Goal: Transaction & Acquisition: Purchase product/service

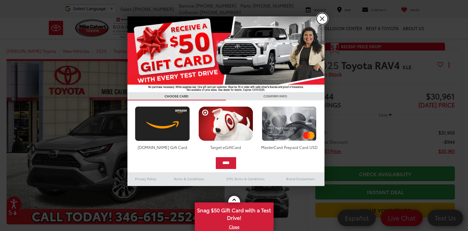
click at [320, 18] on link "X" at bounding box center [322, 18] width 11 height 11
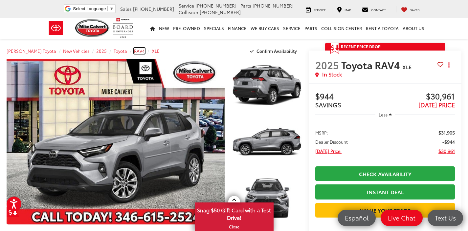
click at [134, 50] on span "RAV4" at bounding box center [139, 51] width 11 height 6
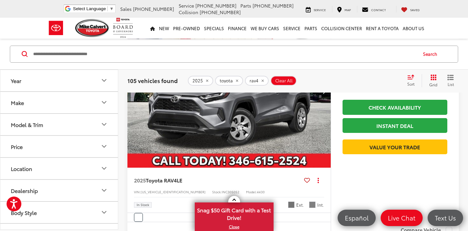
scroll to position [122, 0]
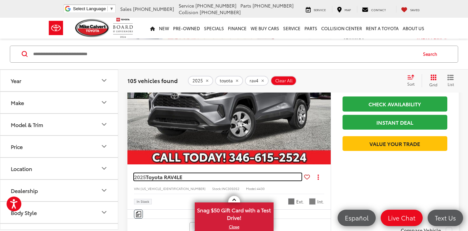
click at [174, 176] on span "Toyota RAV4" at bounding box center [161, 177] width 31 height 8
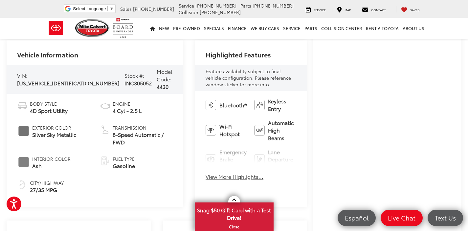
scroll to position [225, 0]
click at [206, 175] on button "View More Highlights..." at bounding box center [235, 177] width 58 height 8
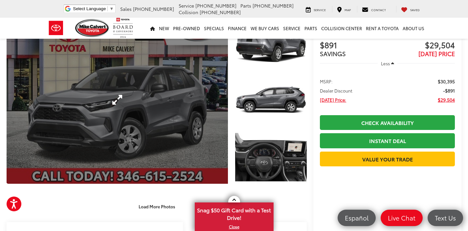
scroll to position [43, 0]
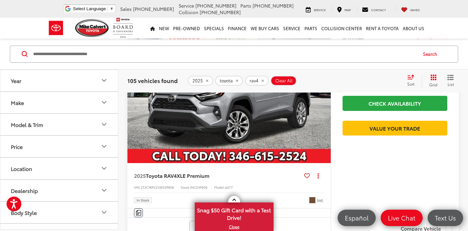
scroll to position [399, 0]
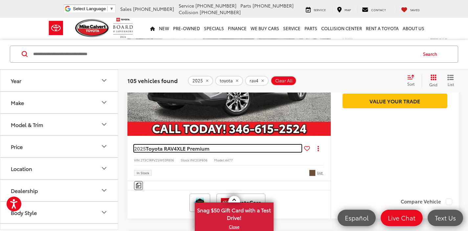
click at [205, 149] on span "XLE Premium" at bounding box center [193, 149] width 33 height 8
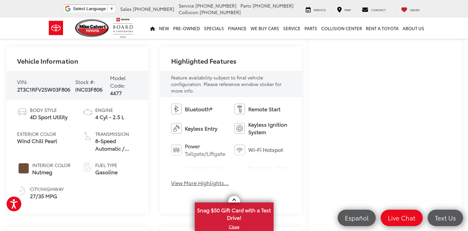
scroll to position [256, 0]
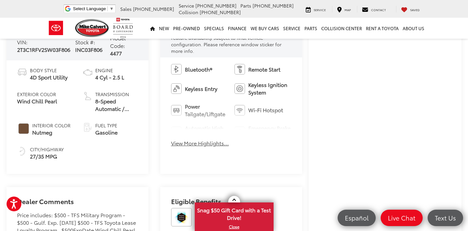
click at [199, 147] on div "Bluetooth® Remote Start Keyless Entry Keyless Ignition System Power Tailgate/Li…" at bounding box center [231, 107] width 142 height 100
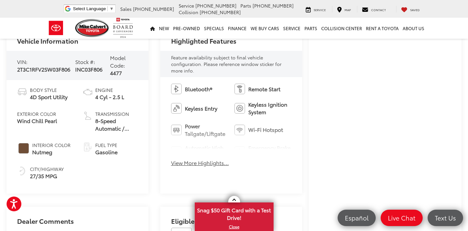
scroll to position [235, 0]
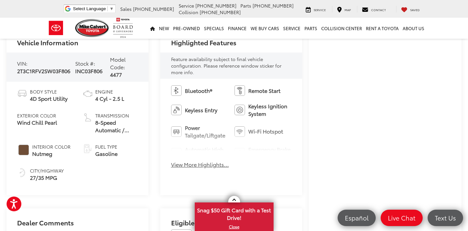
click at [201, 166] on button "View More Highlights..." at bounding box center [200, 165] width 58 height 8
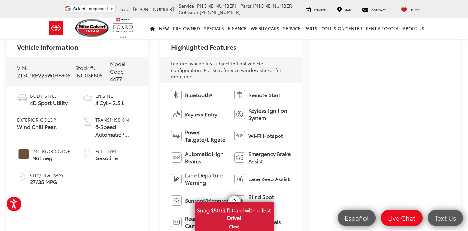
scroll to position [264, 0]
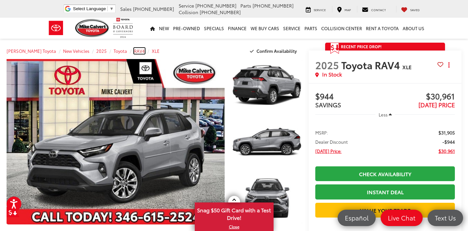
click at [134, 51] on span "RAV4" at bounding box center [139, 51] width 11 height 6
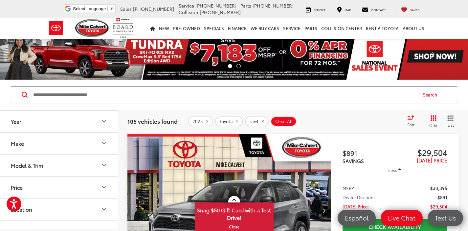
scroll to position [1, 0]
click at [106, 168] on button "Model & Trim" at bounding box center [59, 163] width 118 height 21
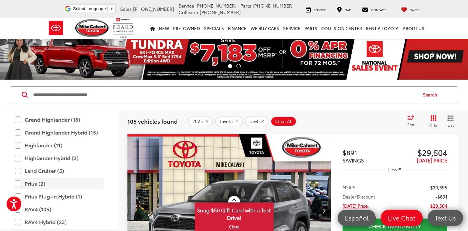
scroll to position [221, 0]
click at [35, 145] on label "Highlander (11)" at bounding box center [59, 145] width 89 height 11
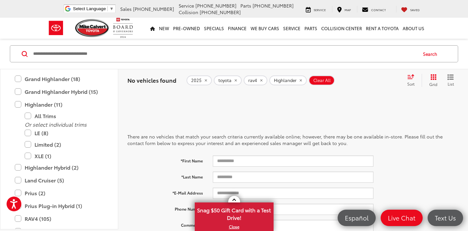
click at [259, 79] on icon "remove rav4" at bounding box center [261, 80] width 4 height 4
click at [348, 92] on div "No vehicles found 2025 toyota Highlander Clear All + 0 test Sort Price: High to…" at bounding box center [293, 81] width 350 height 24
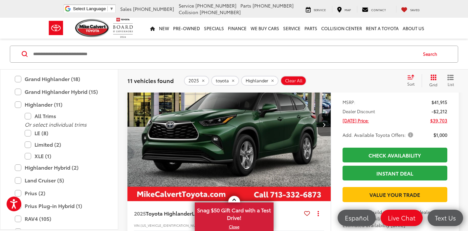
scroll to position [837, 0]
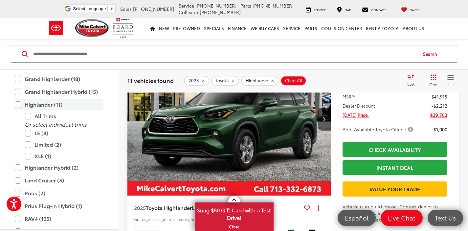
click at [17, 106] on label "Highlander (11)" at bounding box center [59, 104] width 89 height 11
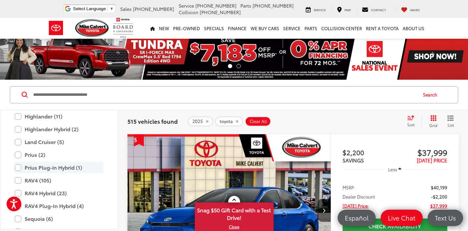
scroll to position [281, 0]
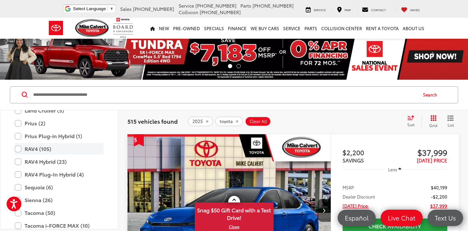
click at [17, 149] on label "RAV4 (105)" at bounding box center [59, 148] width 89 height 11
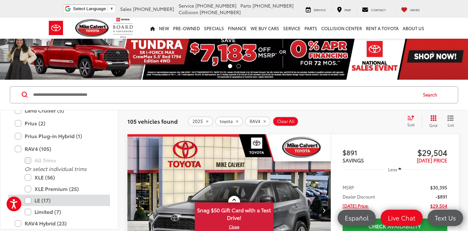
click at [29, 200] on label "LE (17)" at bounding box center [64, 200] width 79 height 11
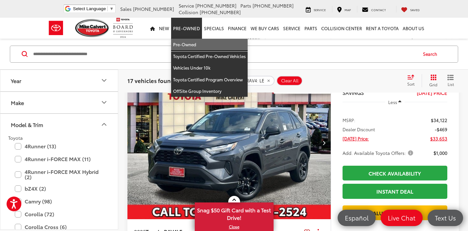
click at [191, 44] on link "Pre-Owned" at bounding box center [209, 45] width 77 height 12
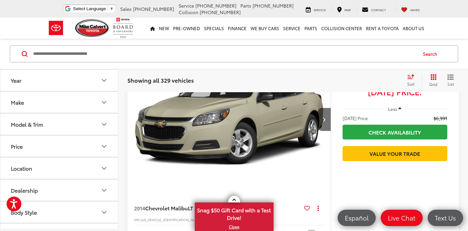
scroll to position [92, 0]
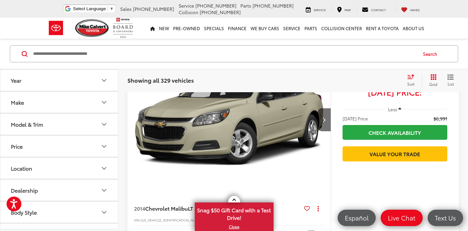
click at [101, 125] on icon "Model & Trim" at bounding box center [104, 125] width 8 height 8
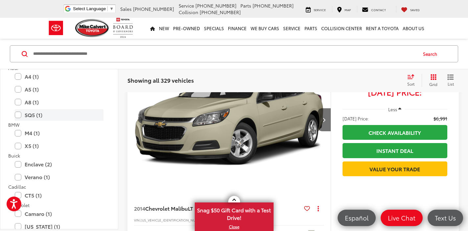
scroll to position [112, 0]
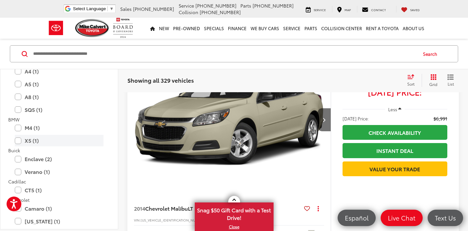
click at [71, 142] on label "X5 (1)" at bounding box center [59, 140] width 89 height 11
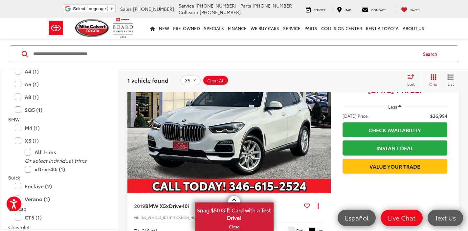
scroll to position [96, 0]
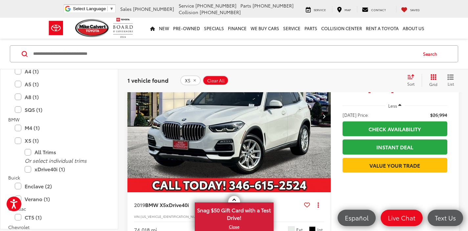
click at [264, 126] on img "2019 BMW X5 xDrive40i 0" at bounding box center [229, 116] width 204 height 153
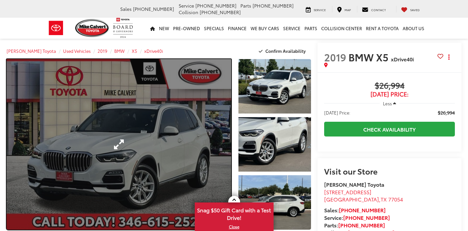
click at [179, 131] on link "Expand Photo 0" at bounding box center [119, 144] width 225 height 171
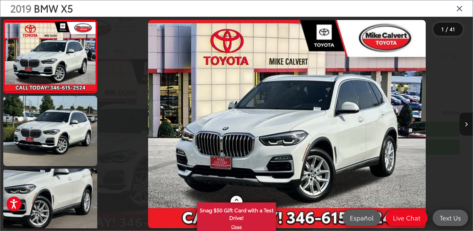
click at [467, 123] on icon "Next image" at bounding box center [466, 124] width 3 height 5
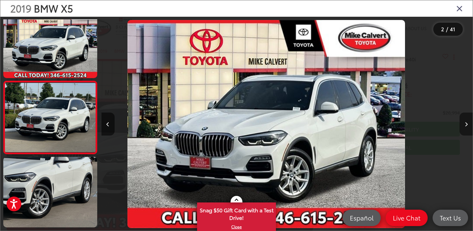
scroll to position [24, 0]
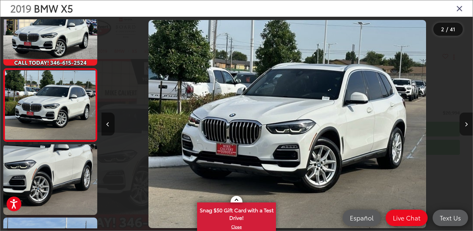
click at [467, 123] on icon "Next image" at bounding box center [466, 124] width 3 height 5
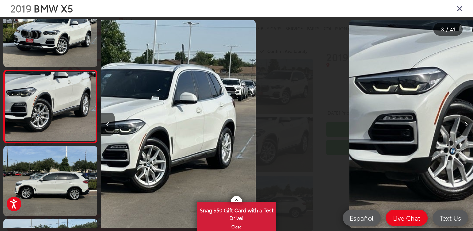
scroll to position [97, 0]
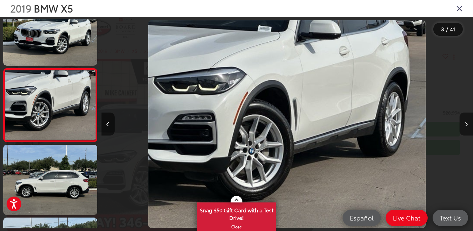
click at [467, 123] on icon "Next image" at bounding box center [466, 124] width 3 height 5
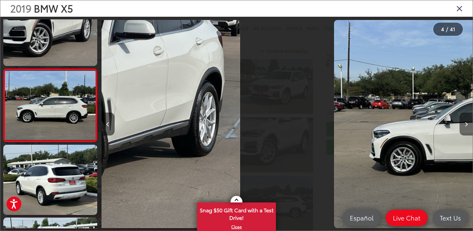
scroll to position [170, 0]
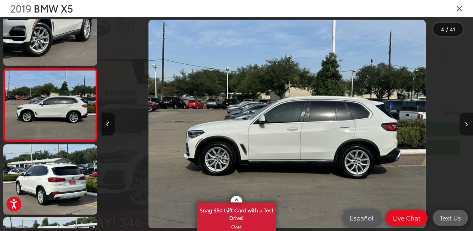
click at [467, 123] on icon "Next image" at bounding box center [466, 124] width 3 height 5
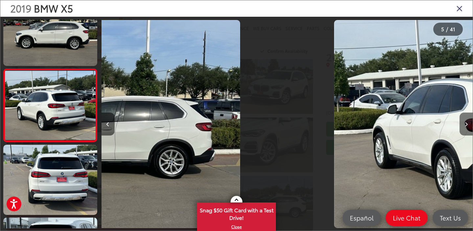
scroll to position [243, 0]
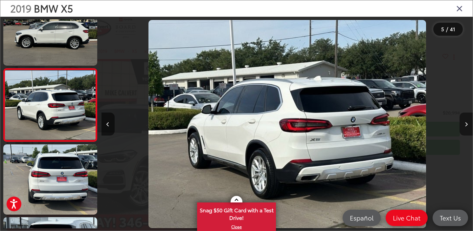
click at [467, 123] on icon "Next image" at bounding box center [466, 124] width 3 height 5
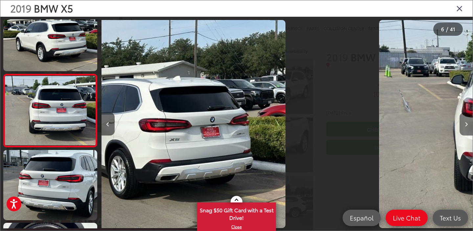
scroll to position [316, 0]
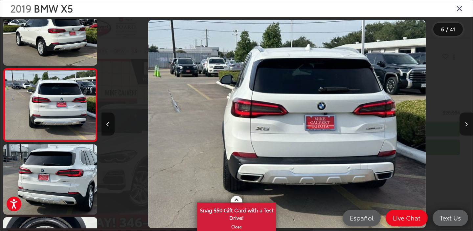
click at [467, 123] on icon "Next image" at bounding box center [466, 124] width 3 height 5
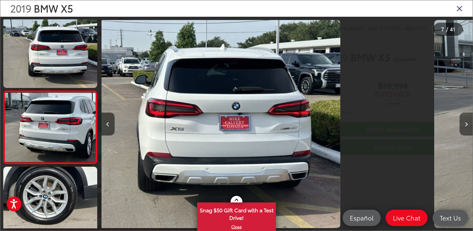
scroll to position [0, 0]
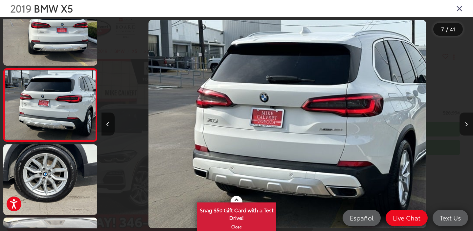
click at [467, 123] on icon "Next image" at bounding box center [466, 124] width 3 height 5
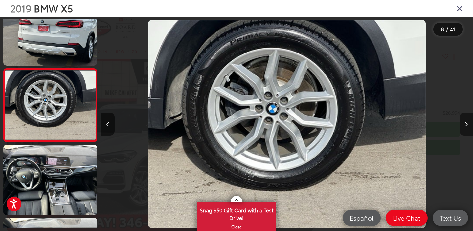
click at [467, 123] on icon "Next image" at bounding box center [466, 124] width 3 height 5
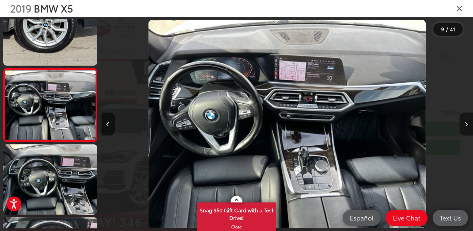
click at [467, 123] on icon "Next image" at bounding box center [466, 124] width 3 height 5
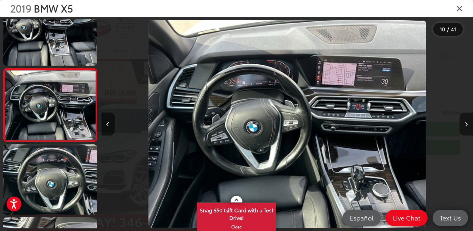
click at [467, 123] on icon "Next image" at bounding box center [466, 124] width 3 height 5
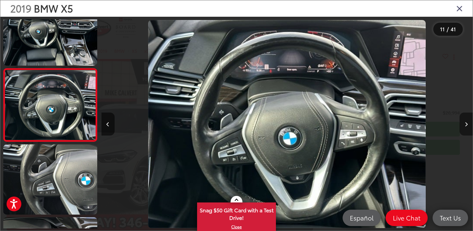
click at [467, 123] on icon "Next image" at bounding box center [466, 124] width 3 height 5
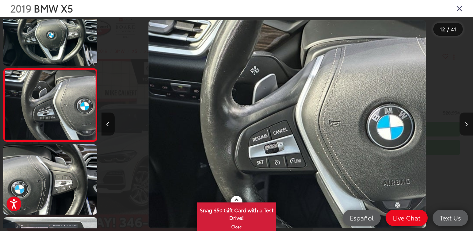
click at [467, 123] on icon "Next image" at bounding box center [466, 124] width 3 height 5
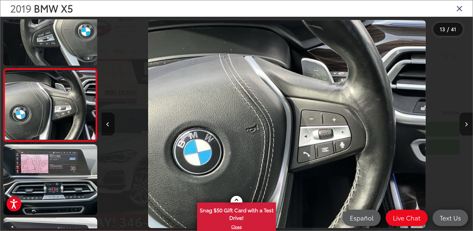
click at [467, 123] on icon "Next image" at bounding box center [466, 124] width 3 height 5
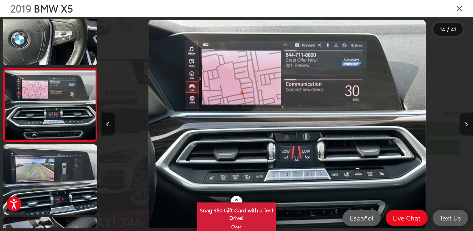
click at [467, 123] on icon "Next image" at bounding box center [466, 124] width 3 height 5
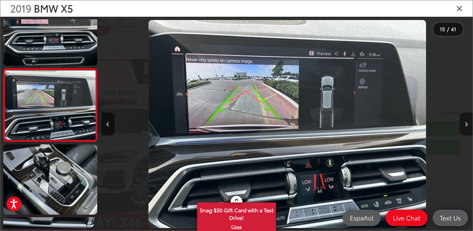
click at [463, 128] on button "Next image" at bounding box center [465, 124] width 13 height 23
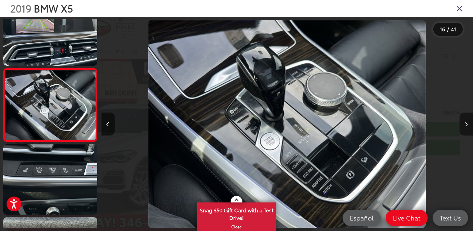
click at [463, 128] on button "Next image" at bounding box center [465, 124] width 13 height 23
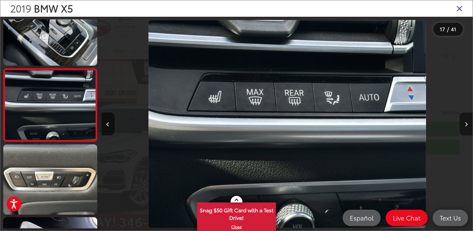
click at [463, 128] on button "Next image" at bounding box center [465, 124] width 13 height 23
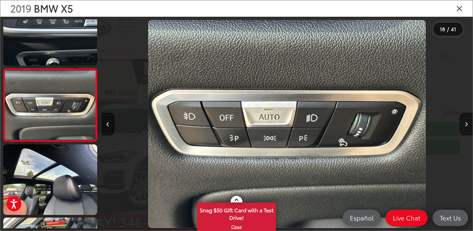
click at [463, 128] on button "Next image" at bounding box center [465, 124] width 13 height 23
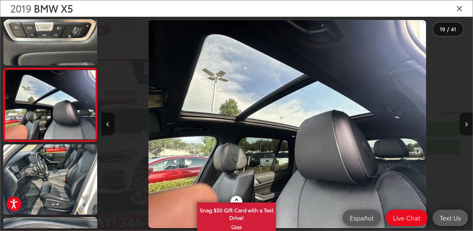
click at [462, 9] on icon "Close gallery" at bounding box center [459, 8] width 7 height 9
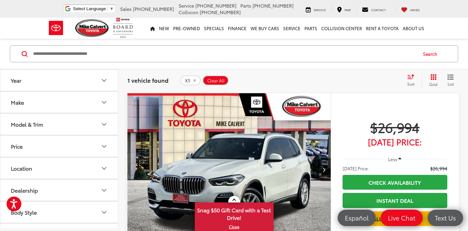
click at [106, 122] on icon "Model & Trim" at bounding box center [104, 125] width 8 height 8
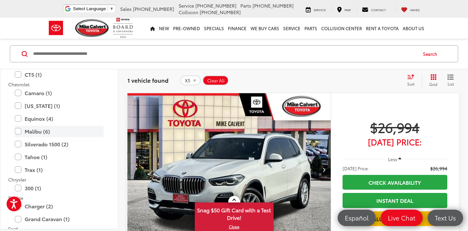
scroll to position [229, 0]
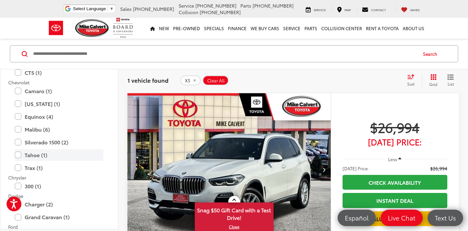
click at [62, 155] on label "Tahoe (1)" at bounding box center [59, 154] width 89 height 11
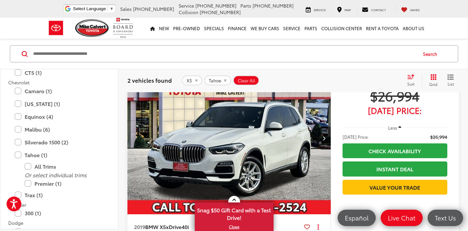
scroll to position [77, 0]
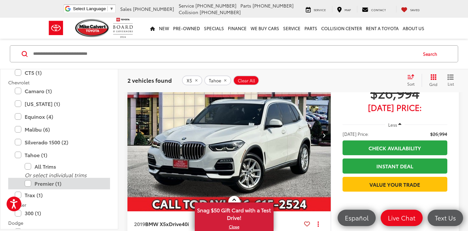
click at [53, 183] on label "Premier (1)" at bounding box center [64, 183] width 79 height 11
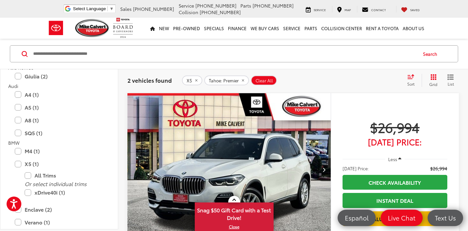
scroll to position [78, 0]
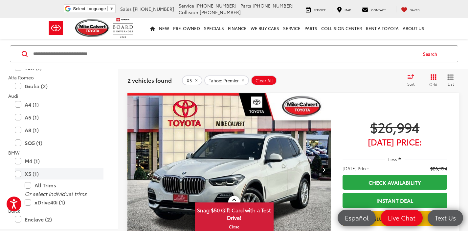
click at [19, 172] on label "X5 (1)" at bounding box center [59, 173] width 89 height 11
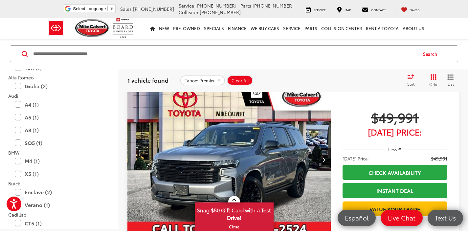
scroll to position [44, 0]
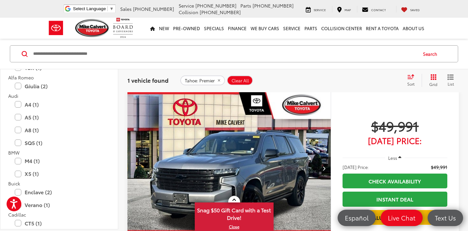
click at [400, 158] on icon "button" at bounding box center [399, 157] width 3 height 5
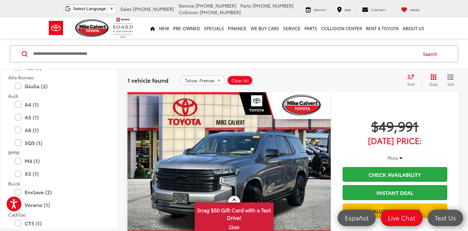
click at [400, 158] on icon "button" at bounding box center [400, 157] width 3 height 5
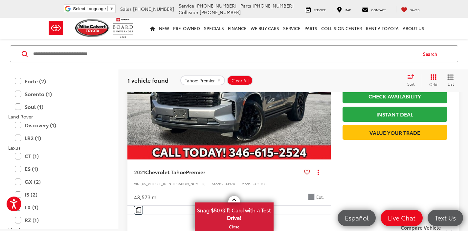
scroll to position [875, 0]
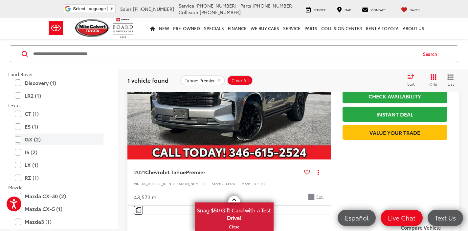
click at [67, 141] on label "GX (2)" at bounding box center [59, 139] width 89 height 11
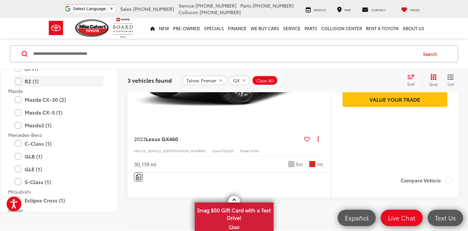
scroll to position [982, 0]
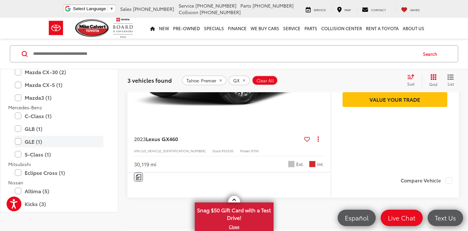
click at [63, 145] on label "GLE (1)" at bounding box center [59, 141] width 89 height 11
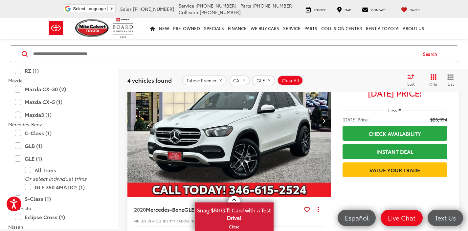
scroll to position [151, 0]
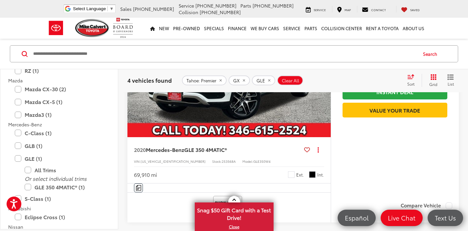
click at [263, 109] on img "2020 Mercedes-Benz GLE GLE 350 4MATIC® 0" at bounding box center [229, 61] width 204 height 153
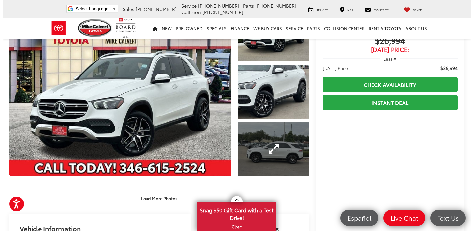
scroll to position [30, 0]
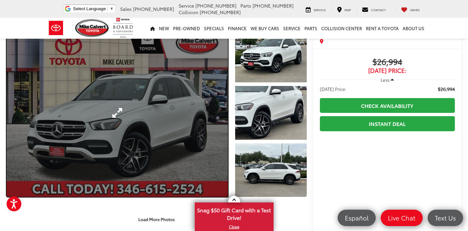
click at [168, 135] on link "Expand Photo 0" at bounding box center [117, 113] width 221 height 168
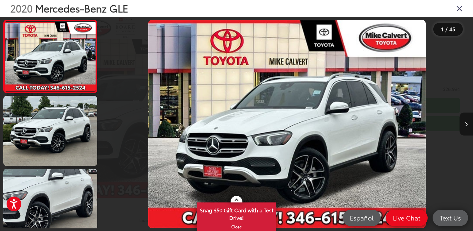
click at [467, 130] on button "Next image" at bounding box center [465, 124] width 13 height 23
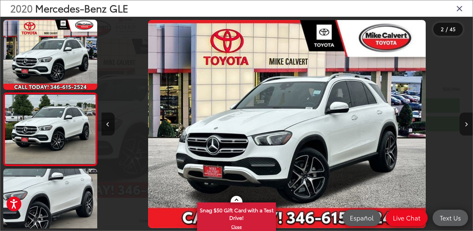
scroll to position [24, 0]
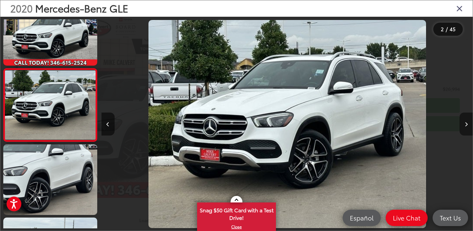
click at [467, 130] on button "Next image" at bounding box center [465, 124] width 13 height 23
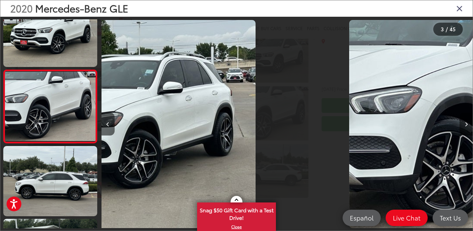
scroll to position [97, 0]
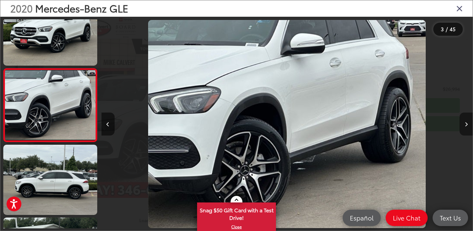
click at [467, 130] on button "Next image" at bounding box center [465, 124] width 13 height 23
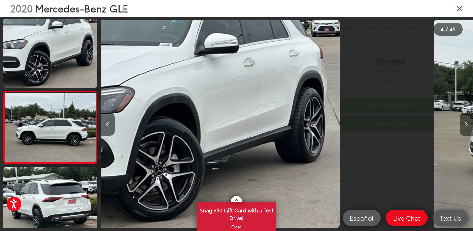
scroll to position [170, 0]
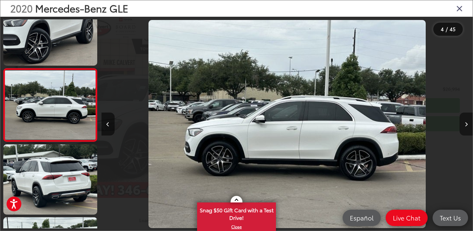
click at [467, 130] on button "Next image" at bounding box center [465, 124] width 13 height 23
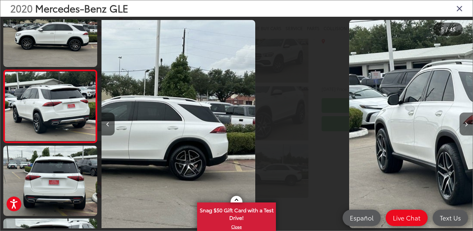
scroll to position [243, 0]
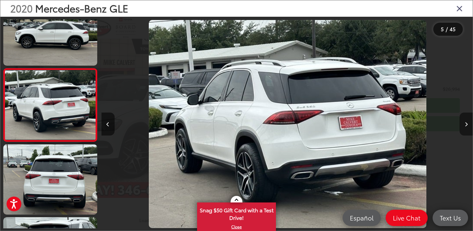
click at [467, 130] on button "Next image" at bounding box center [465, 124] width 13 height 23
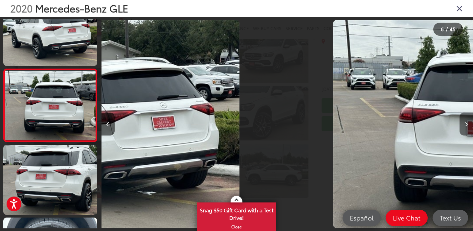
scroll to position [316, 0]
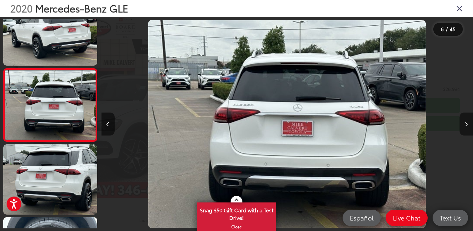
click at [467, 130] on button "Next image" at bounding box center [465, 124] width 13 height 23
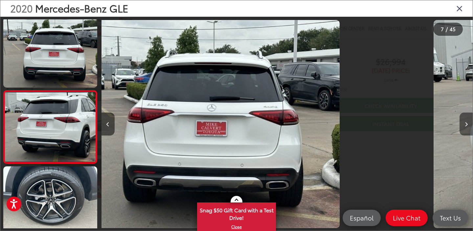
scroll to position [389, 0]
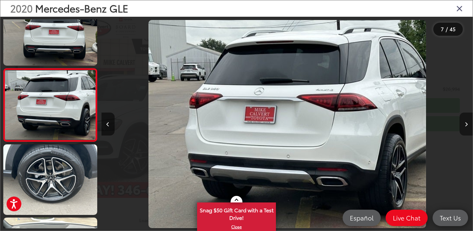
click at [467, 130] on button "Next image" at bounding box center [465, 124] width 13 height 23
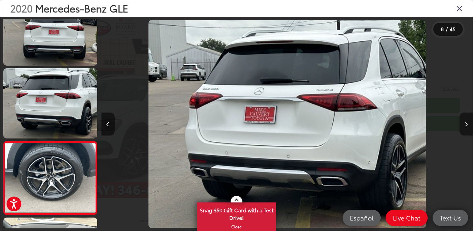
scroll to position [0, 0]
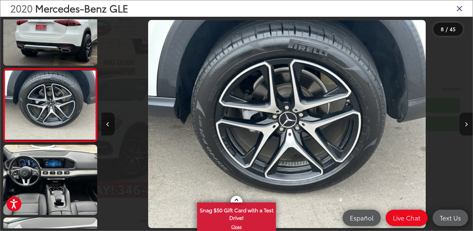
click at [467, 130] on button "Next image" at bounding box center [465, 124] width 13 height 23
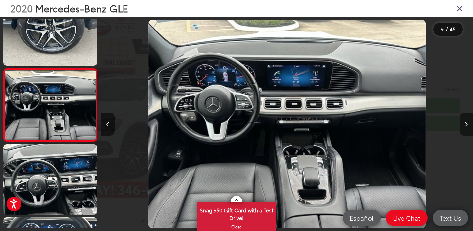
click at [467, 130] on button "Next image" at bounding box center [465, 124] width 13 height 23
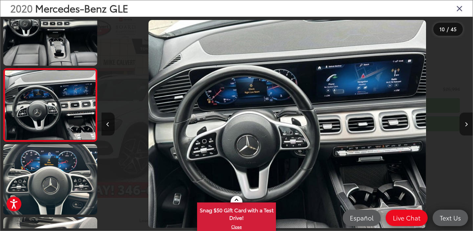
click at [467, 130] on button "Next image" at bounding box center [465, 124] width 13 height 23
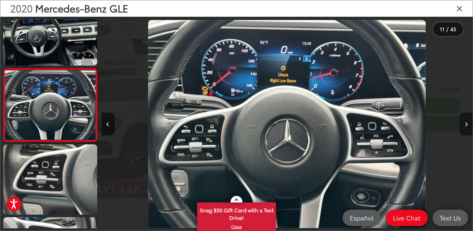
click at [467, 130] on button "Next image" at bounding box center [465, 124] width 13 height 23
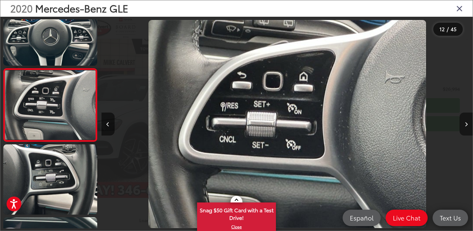
click at [467, 130] on button "Next image" at bounding box center [465, 124] width 13 height 23
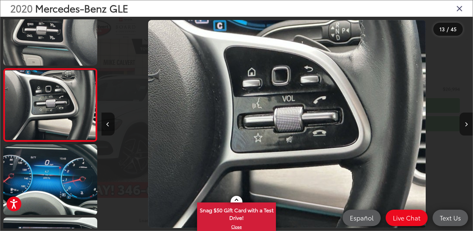
click at [467, 130] on button "Next image" at bounding box center [465, 124] width 13 height 23
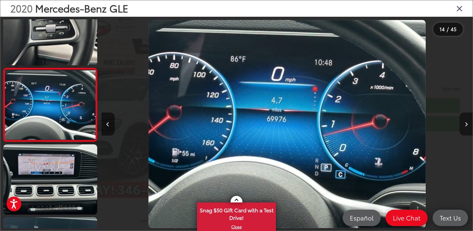
click at [467, 130] on button "Next image" at bounding box center [465, 124] width 13 height 23
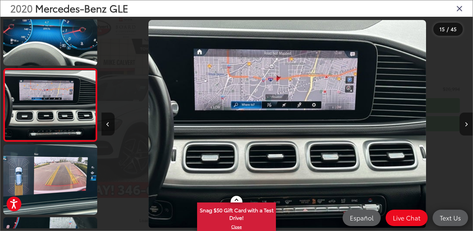
click at [467, 130] on button "Next image" at bounding box center [465, 124] width 13 height 23
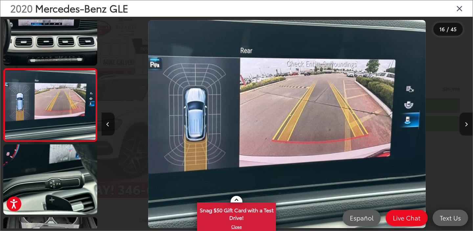
click at [467, 130] on button "Next image" at bounding box center [465, 124] width 13 height 23
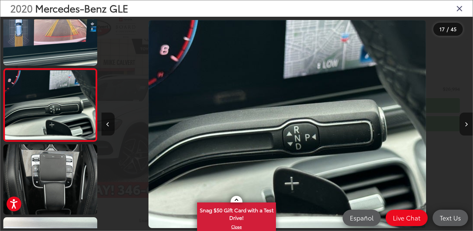
click at [467, 130] on button "Next image" at bounding box center [465, 124] width 13 height 23
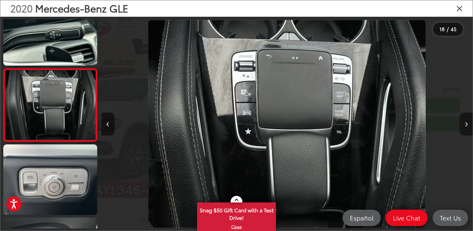
click at [467, 130] on button "Next image" at bounding box center [465, 124] width 13 height 23
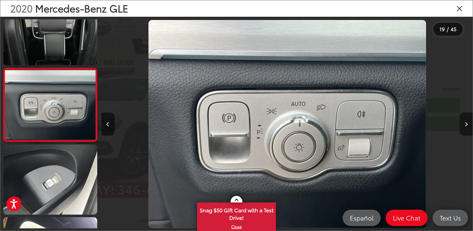
click at [467, 130] on button "Next image" at bounding box center [465, 124] width 13 height 23
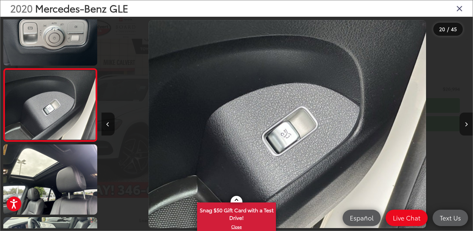
click at [467, 130] on button "Next image" at bounding box center [465, 124] width 13 height 23
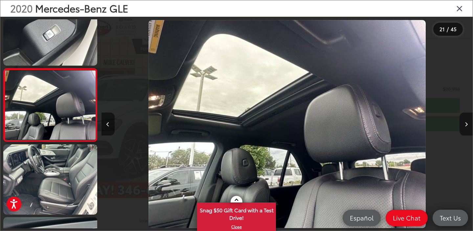
click at [467, 130] on button "Next image" at bounding box center [465, 124] width 13 height 23
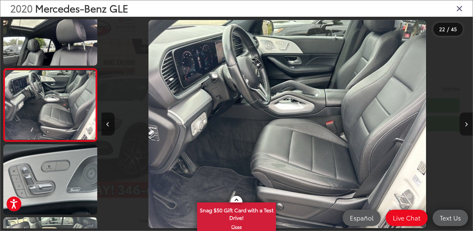
click at [467, 130] on button "Next image" at bounding box center [465, 124] width 13 height 23
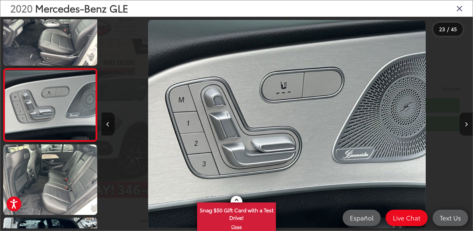
click at [467, 130] on button "Next image" at bounding box center [465, 124] width 13 height 23
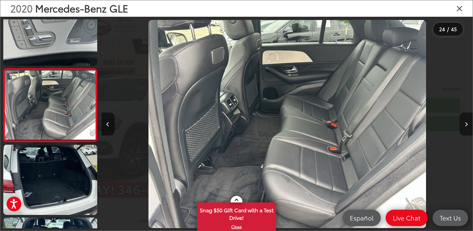
click at [467, 130] on button "Next image" at bounding box center [465, 124] width 13 height 23
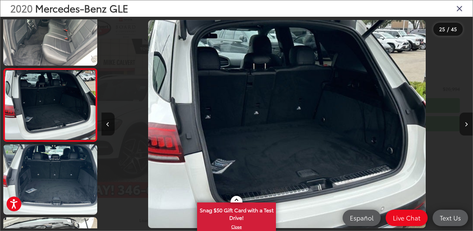
click at [467, 130] on button "Next image" at bounding box center [465, 124] width 13 height 23
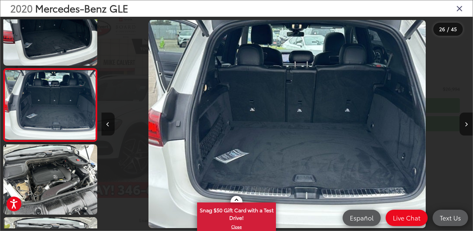
click at [463, 11] on div "2020 Mercedes-Benz GLE" at bounding box center [236, 8] width 472 height 16
click at [459, 10] on icon "Close gallery" at bounding box center [459, 8] width 7 height 9
